Goal: Task Accomplishment & Management: Complete application form

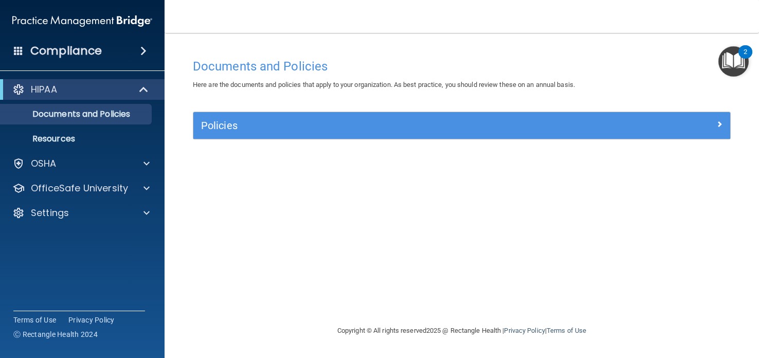
click at [735, 63] on img "Open Resource Center, 2 new notifications" at bounding box center [733, 61] width 30 height 30
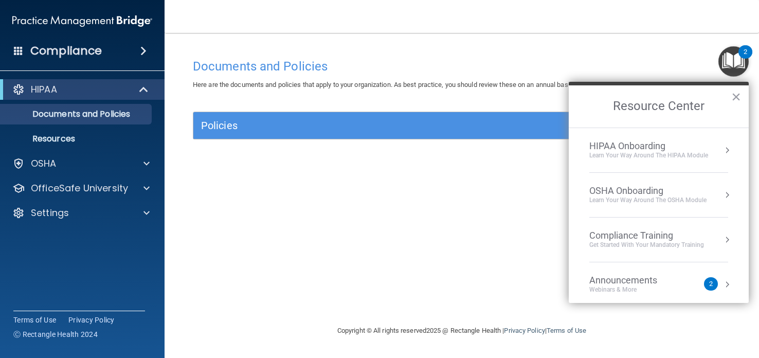
click at [631, 150] on div "HIPAA Onboarding" at bounding box center [648, 145] width 119 height 11
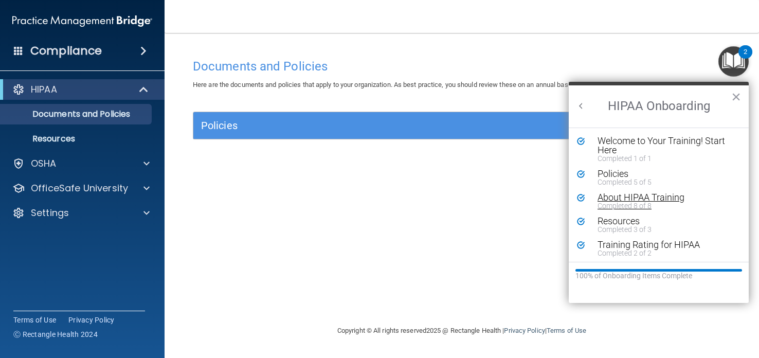
click at [645, 203] on div "Completed 8 of 8" at bounding box center [666, 205] width 138 height 7
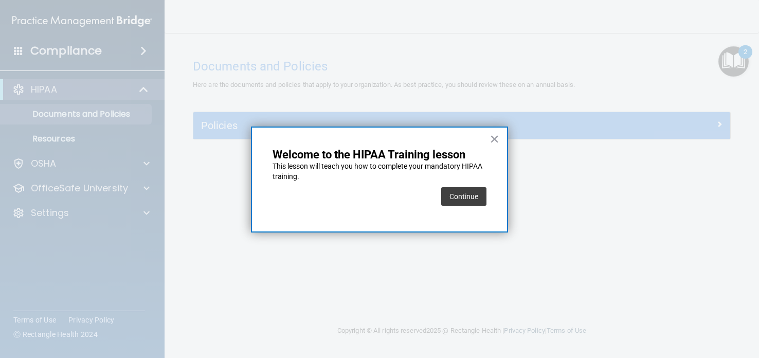
click at [645, 203] on div at bounding box center [379, 179] width 759 height 358
click at [461, 188] on button "Continue" at bounding box center [463, 196] width 45 height 19
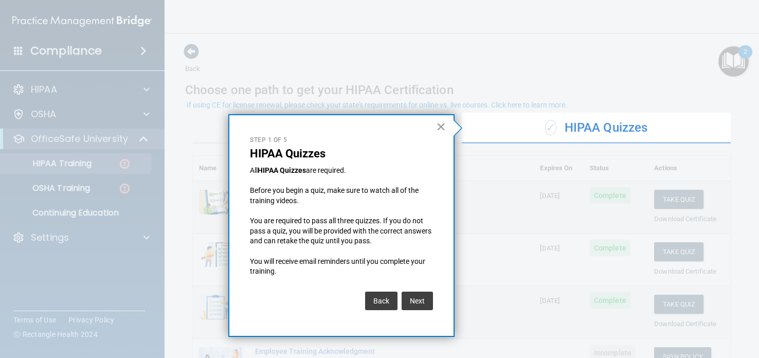
click at [440, 123] on button "×" at bounding box center [441, 126] width 10 height 16
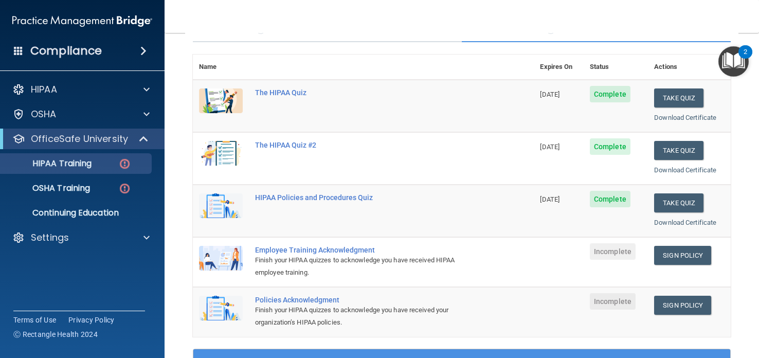
scroll to position [99, 0]
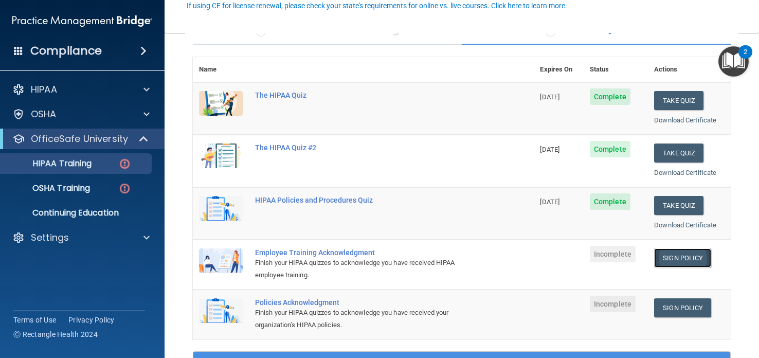
click at [675, 257] on link "Sign Policy" at bounding box center [682, 257] width 57 height 19
click at [677, 305] on link "Sign Policy" at bounding box center [682, 307] width 57 height 19
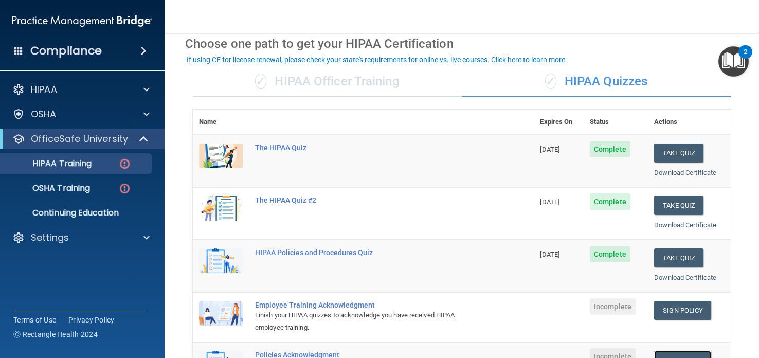
scroll to position [43, 0]
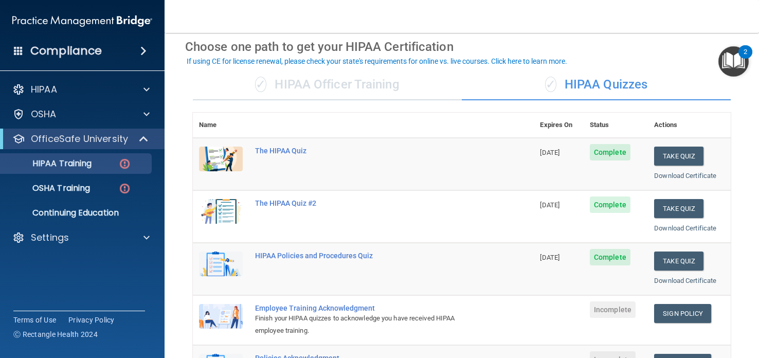
click at [733, 58] on img "Open Resource Center, 2 new notifications" at bounding box center [733, 61] width 30 height 30
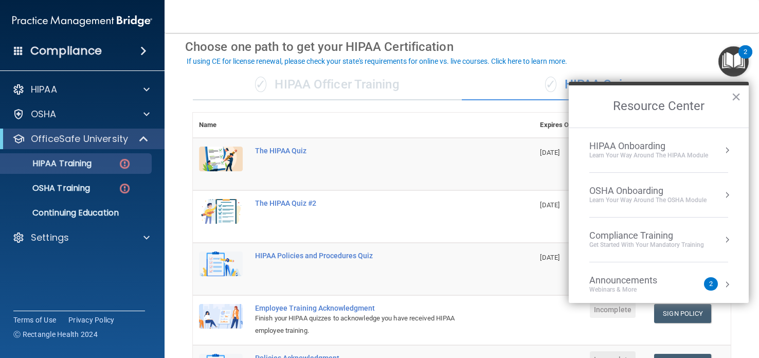
click at [627, 144] on div "HIPAA Onboarding" at bounding box center [648, 145] width 119 height 11
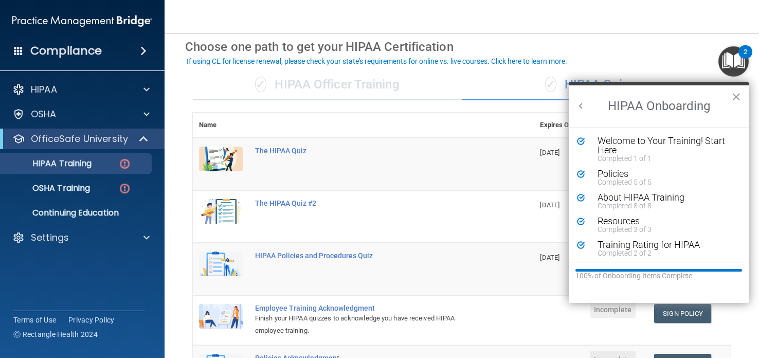
scroll to position [0, 0]
click at [626, 144] on div "Welcome to Your Training! Start Here" at bounding box center [666, 145] width 138 height 19
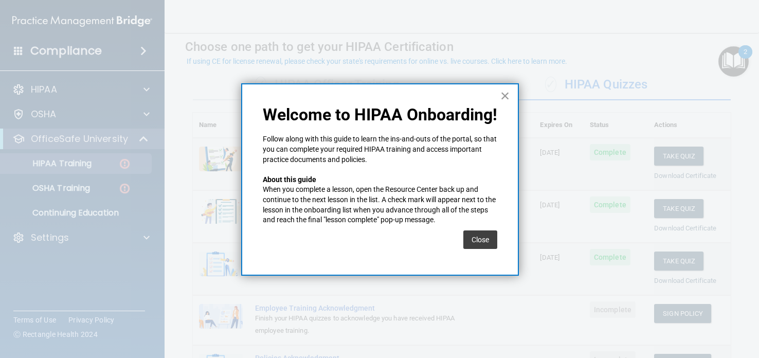
click at [508, 98] on button "×" at bounding box center [505, 95] width 10 height 16
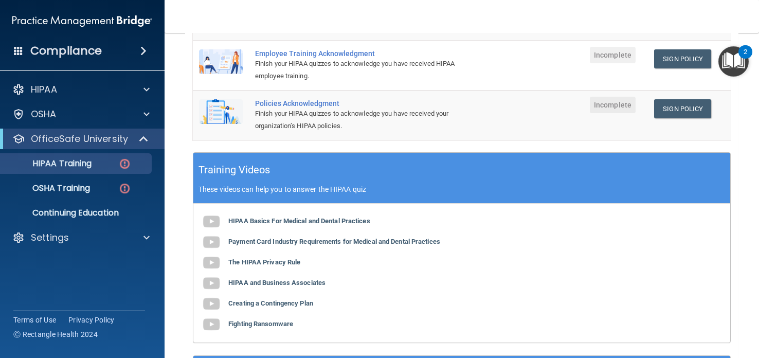
scroll to position [409, 0]
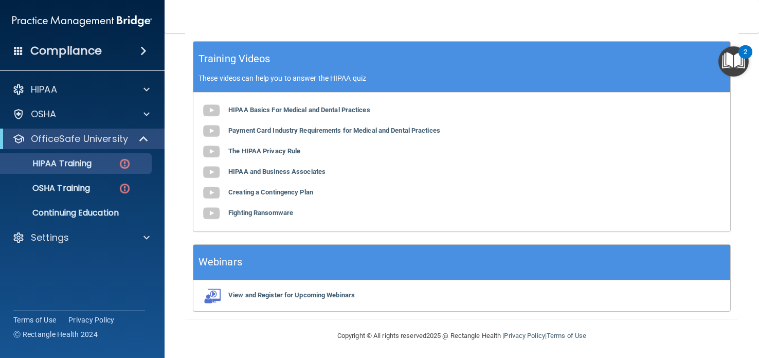
click at [734, 60] on img "Open Resource Center, 2 new notifications" at bounding box center [733, 61] width 30 height 30
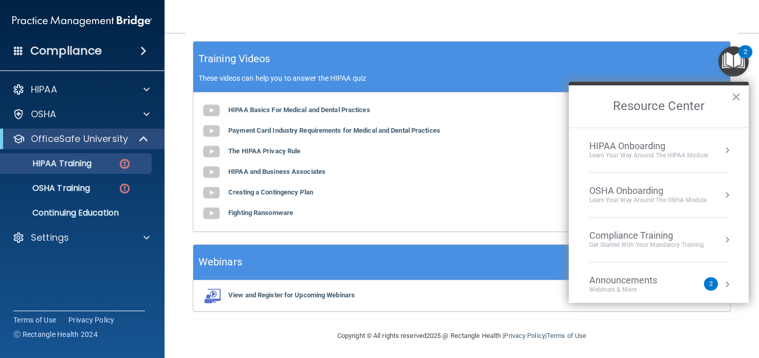
click at [708, 151] on div "HIPAA Onboarding Learn Your Way around the HIPAA module" at bounding box center [658, 150] width 139 height 20
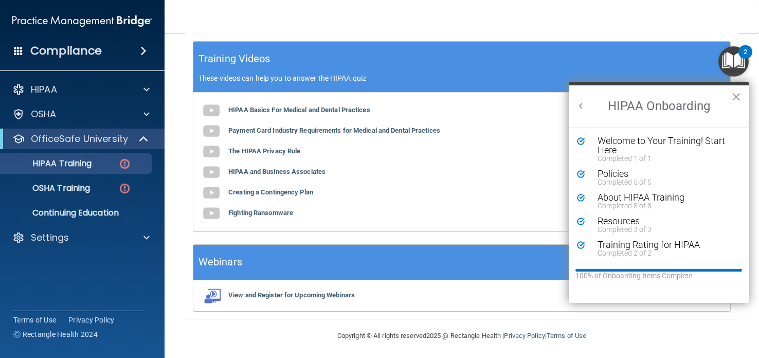
scroll to position [0, 0]
click at [641, 226] on div "Completed 3 of 3" at bounding box center [666, 229] width 138 height 7
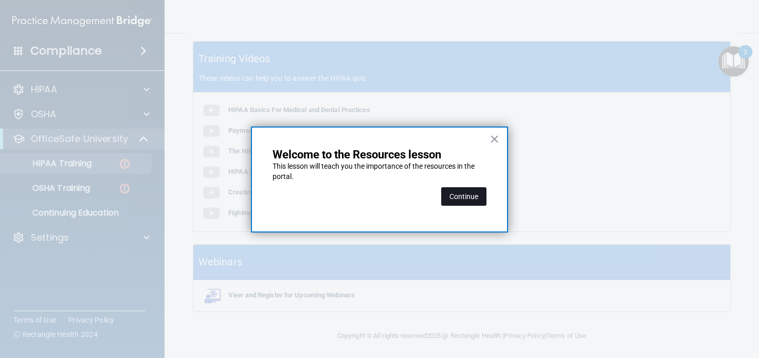
click at [464, 199] on button "Continue" at bounding box center [463, 196] width 45 height 19
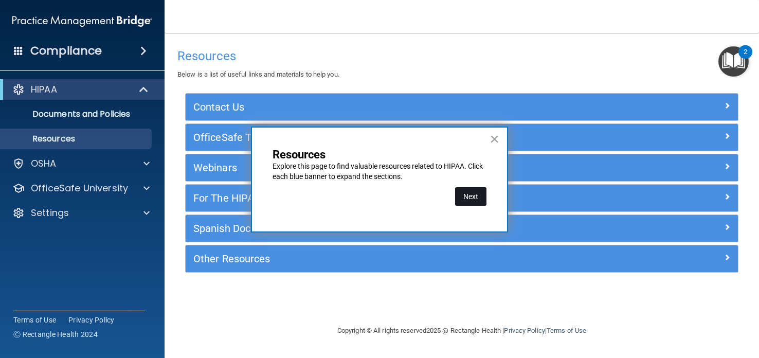
click at [470, 196] on button "Next" at bounding box center [470, 196] width 31 height 19
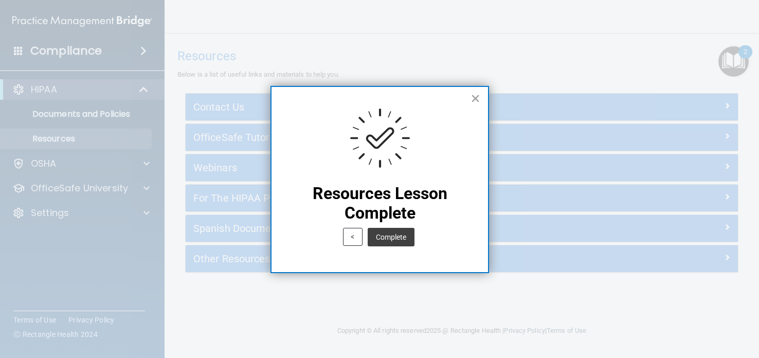
click at [476, 97] on button "×" at bounding box center [475, 98] width 10 height 16
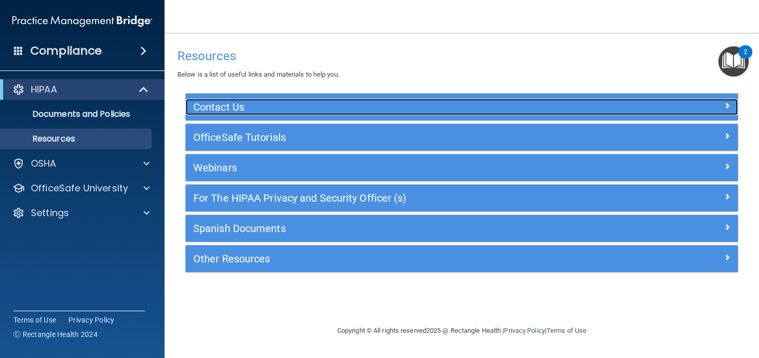
click at [307, 111] on h5 "Contact Us" at bounding box center [392, 106] width 399 height 11
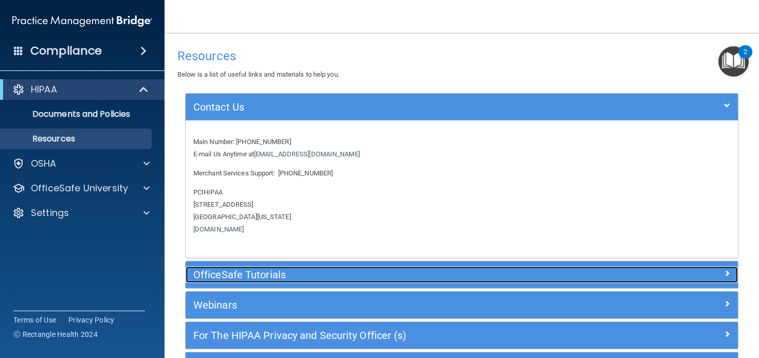
click at [320, 277] on h5 "OfficeSafe Tutorials" at bounding box center [392, 274] width 399 height 11
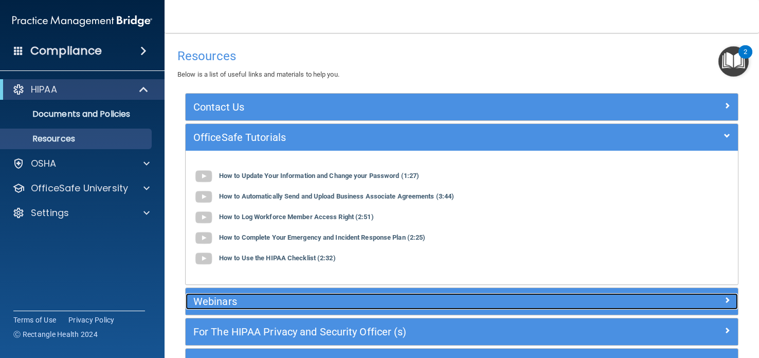
click at [392, 297] on h5 "Webinars" at bounding box center [392, 301] width 399 height 11
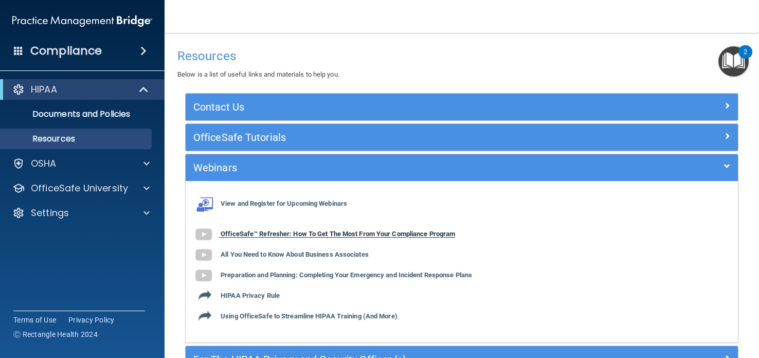
click at [210, 235] on img at bounding box center [203, 234] width 21 height 21
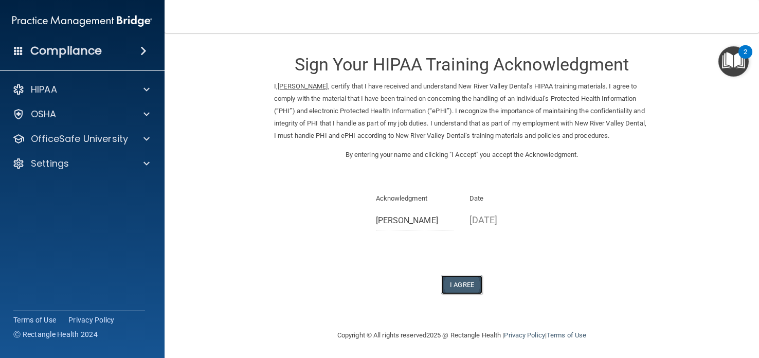
click at [461, 283] on button "I Agree" at bounding box center [461, 284] width 41 height 19
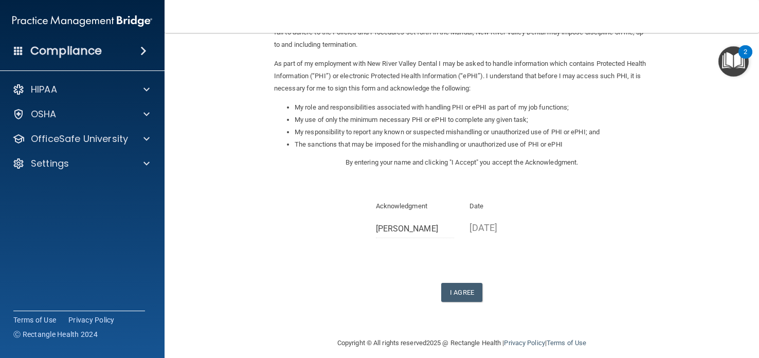
scroll to position [113, 0]
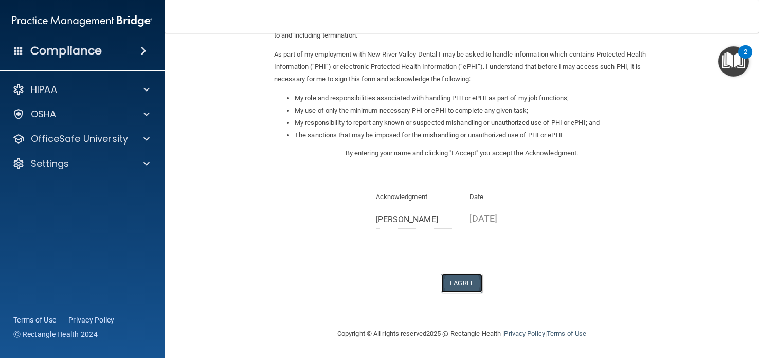
click at [463, 284] on button "I Agree" at bounding box center [461, 282] width 41 height 19
